Goal: Use online tool/utility: Utilize a website feature to perform a specific function

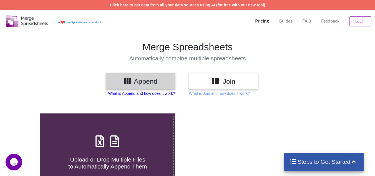
click at [143, 94] on p "What is Append and how does it work?" at bounding box center [141, 93] width 67 height 6
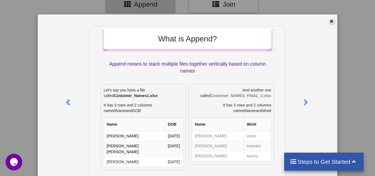
click at [329, 22] on icon at bounding box center [331, 21] width 5 height 4
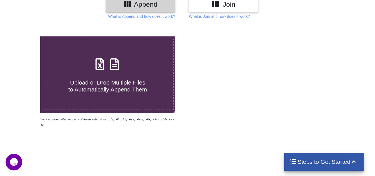
click at [110, 87] on span "Upload or Drop Multiple Files to Automatically Append Them" at bounding box center [107, 85] width 79 height 13
click at [25, 36] on input "Upload or Drop Multiple Files to Automatically Append Them" at bounding box center [25, 36] width 0 height 0
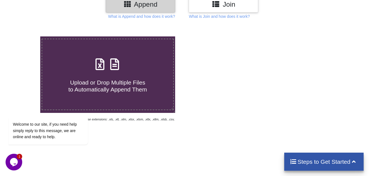
type input "C:\fakepath\Grade 1 Video Mapping.xlsx"
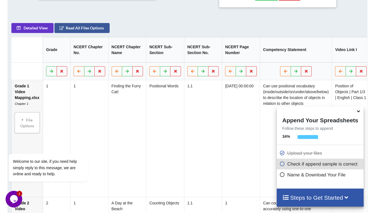
click at [315, 175] on h4 "Steps to Get Started" at bounding box center [320, 197] width 76 height 7
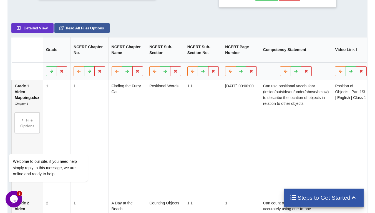
click at [315, 175] on h4 "Steps to Get Started" at bounding box center [324, 197] width 69 height 7
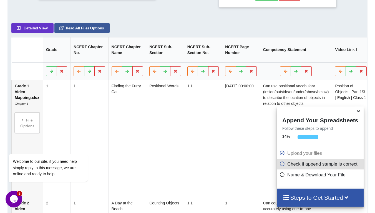
click at [280, 165] on icon at bounding box center [282, 163] width 6 height 5
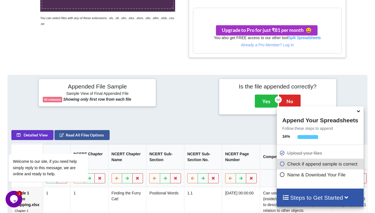
scroll to position [182, 0]
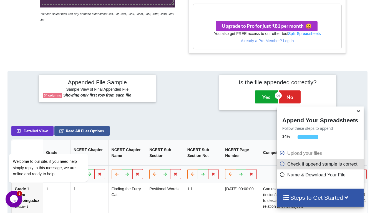
click at [263, 99] on button "Yes" at bounding box center [266, 96] width 23 height 13
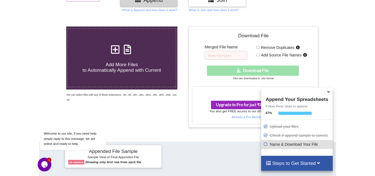
scroll to position [82, 0]
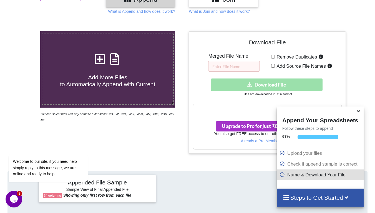
click at [262, 85] on div "Download hidden Download File" at bounding box center [267, 85] width 148 height 12
